Goal: Information Seeking & Learning: Learn about a topic

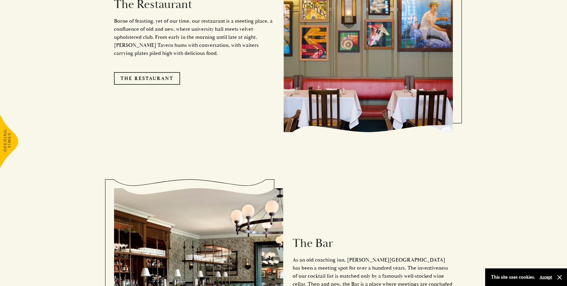
scroll to position [626, 0]
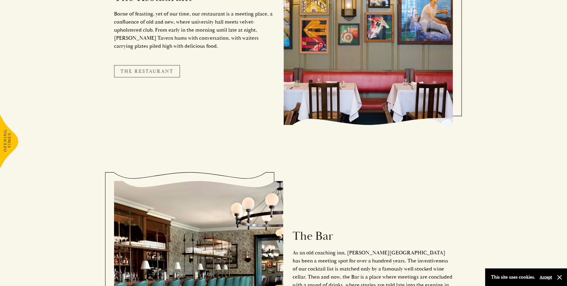
click at [139, 65] on link "The Restaurant" at bounding box center [147, 71] width 66 height 13
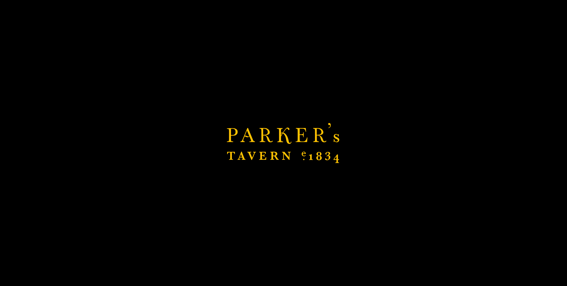
scroll to position [774, 0]
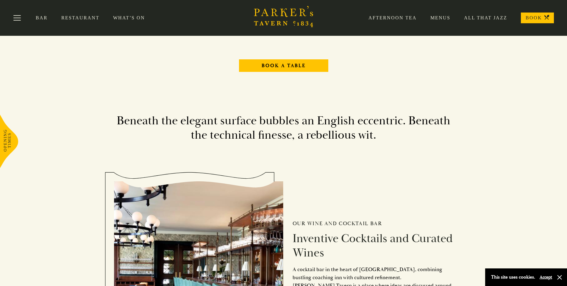
scroll to position [659, 0]
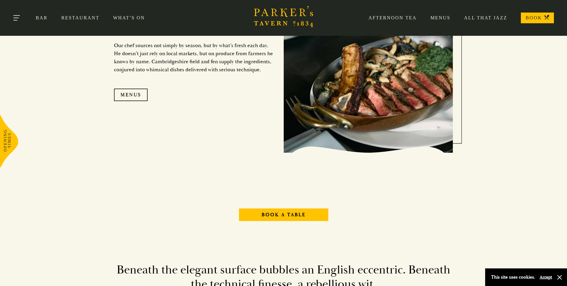
click at [22, 17] on button "Toggle navigation" at bounding box center [16, 18] width 25 height 25
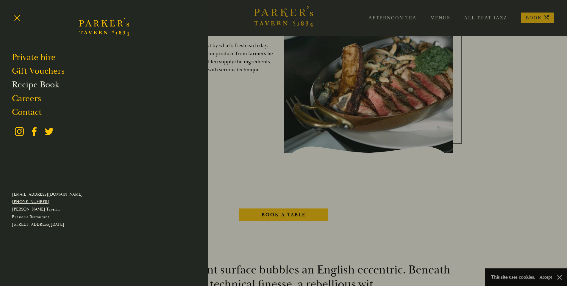
click at [33, 85] on link "Recipe Book" at bounding box center [35, 84] width 47 height 11
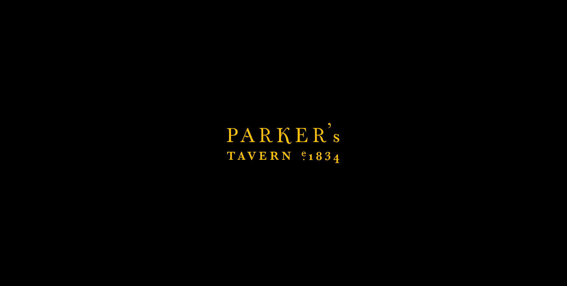
scroll to position [779, 0]
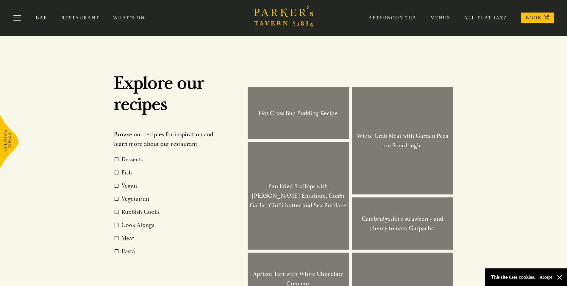
scroll to position [372, 0]
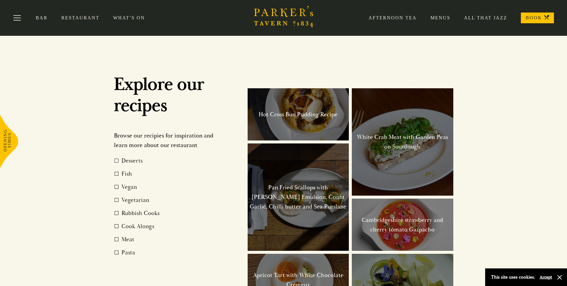
click at [117, 162] on span at bounding box center [117, 160] width 4 height 4
click at [123, 157] on input "Desserts" at bounding box center [123, 157] width 0 height 0
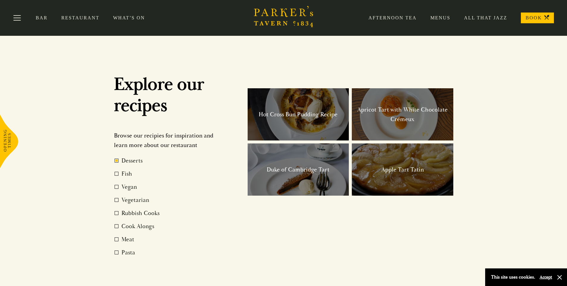
click at [281, 163] on div "Duke of Cambridge Tart" at bounding box center [299, 169] width 102 height 52
click at [116, 162] on span at bounding box center [117, 160] width 4 height 4
click at [123, 157] on input "Desserts" at bounding box center [123, 157] width 0 height 0
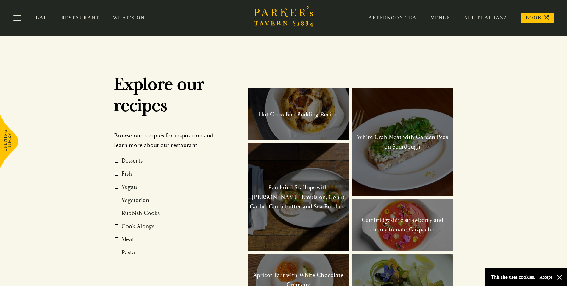
click at [118, 176] on label "Fish" at bounding box center [166, 174] width 103 height 10
click at [123, 170] on input "Fish" at bounding box center [123, 170] width 0 height 0
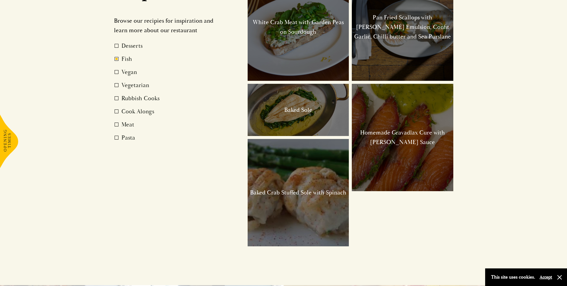
scroll to position [491, 0]
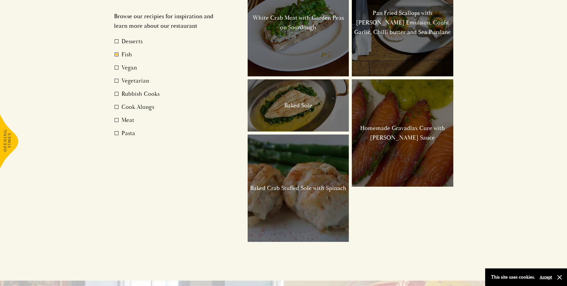
click at [118, 55] on span at bounding box center [117, 54] width 4 height 4
click at [123, 51] on input "Fish" at bounding box center [123, 51] width 0 height 0
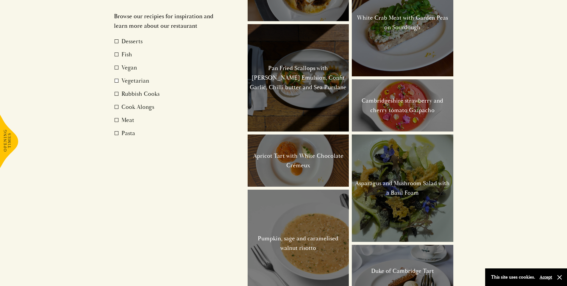
click at [117, 81] on span at bounding box center [117, 81] width 4 height 4
click at [123, 77] on input "Vegetarian" at bounding box center [123, 77] width 0 height 0
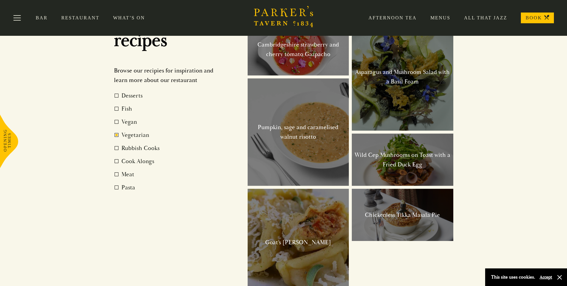
scroll to position [432, 0]
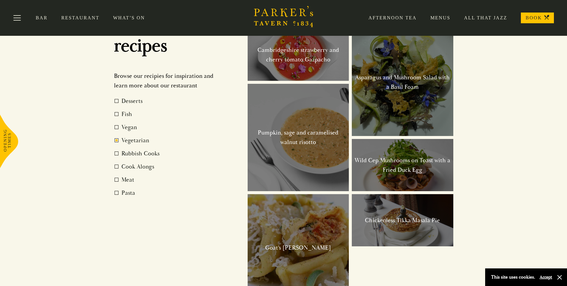
click at [118, 140] on span at bounding box center [117, 140] width 4 height 4
click at [123, 136] on input "Vegetarian" at bounding box center [123, 136] width 0 height 0
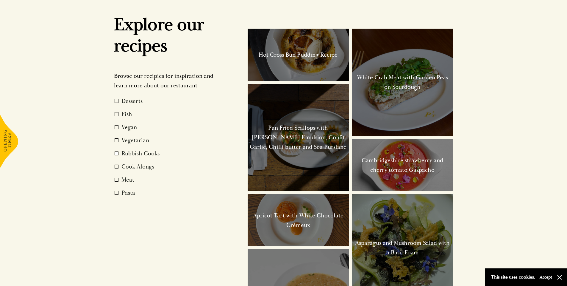
click at [120, 151] on label "Rubbish Cooks" at bounding box center [166, 154] width 103 height 10
click at [123, 150] on input "Rubbish Cooks" at bounding box center [123, 150] width 0 height 0
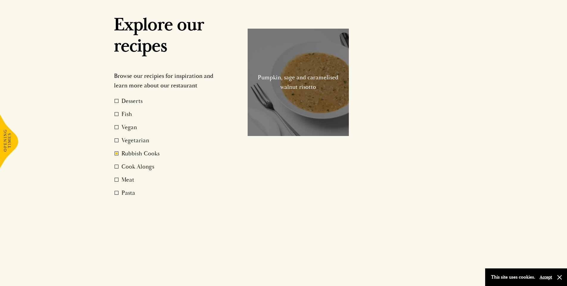
click at [116, 151] on span at bounding box center [117, 153] width 4 height 4
click at [123, 150] on input "Rubbish Cooks" at bounding box center [123, 150] width 0 height 0
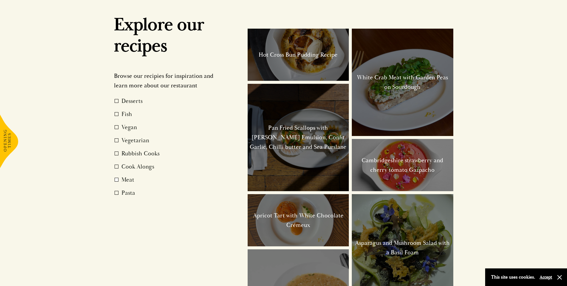
click at [118, 181] on span at bounding box center [117, 180] width 4 height 4
click at [123, 176] on input "Meat" at bounding box center [123, 176] width 0 height 0
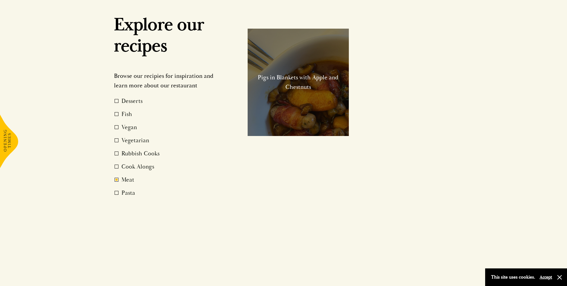
click at [118, 181] on span at bounding box center [117, 180] width 4 height 4
click at [123, 176] on input "Meat" at bounding box center [123, 176] width 0 height 0
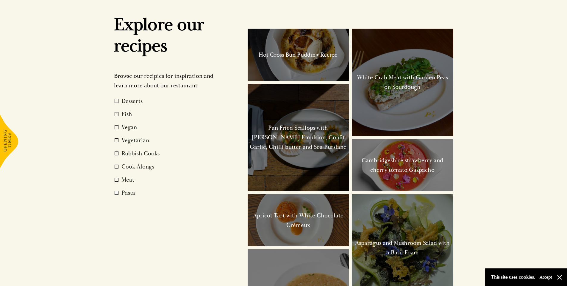
click at [117, 195] on span at bounding box center [117, 193] width 4 height 4
click at [123, 189] on input "Pasta" at bounding box center [123, 189] width 0 height 0
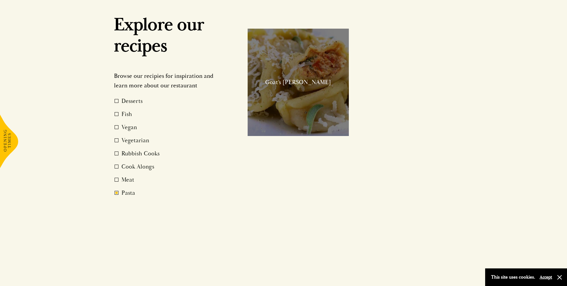
click at [303, 41] on div "Goat’s Cheese Tortellini" at bounding box center [299, 82] width 102 height 107
click at [288, 78] on h3 "Goat’s Cheese Tortellini" at bounding box center [298, 82] width 66 height 10
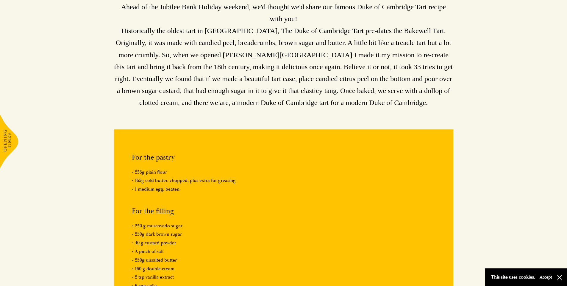
scroll to position [387, 0]
